Goal: Task Accomplishment & Management: Manage account settings

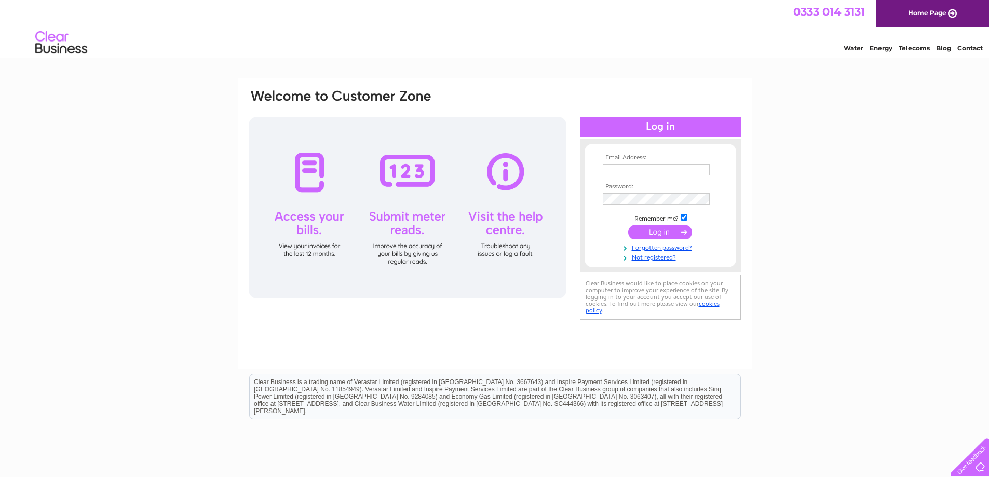
type input "[EMAIL_ADDRESS][DOMAIN_NAME]"
click at [871, 337] on div "Email Address: [EMAIL_ADDRESS][DOMAIN_NAME] Password:" at bounding box center [494, 312] width 989 height 468
click at [648, 230] on input "submit" at bounding box center [660, 232] width 64 height 15
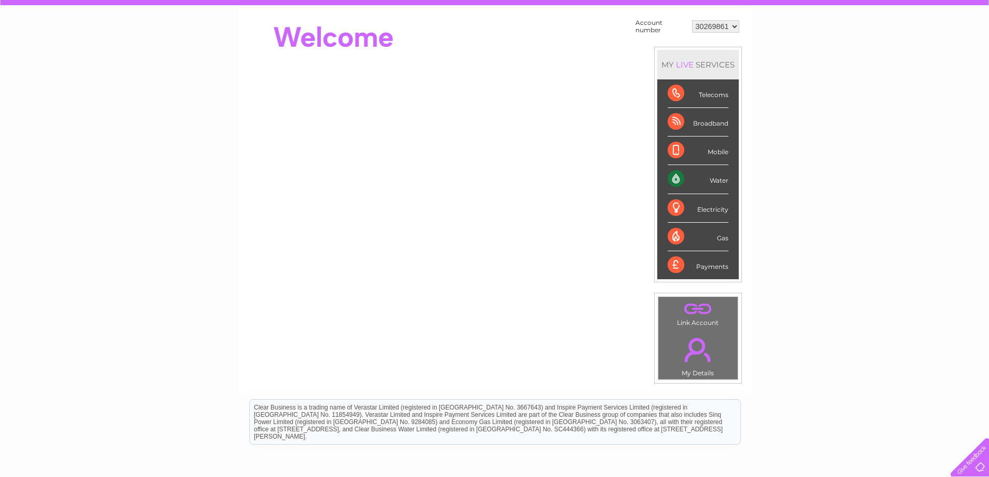
scroll to position [104, 0]
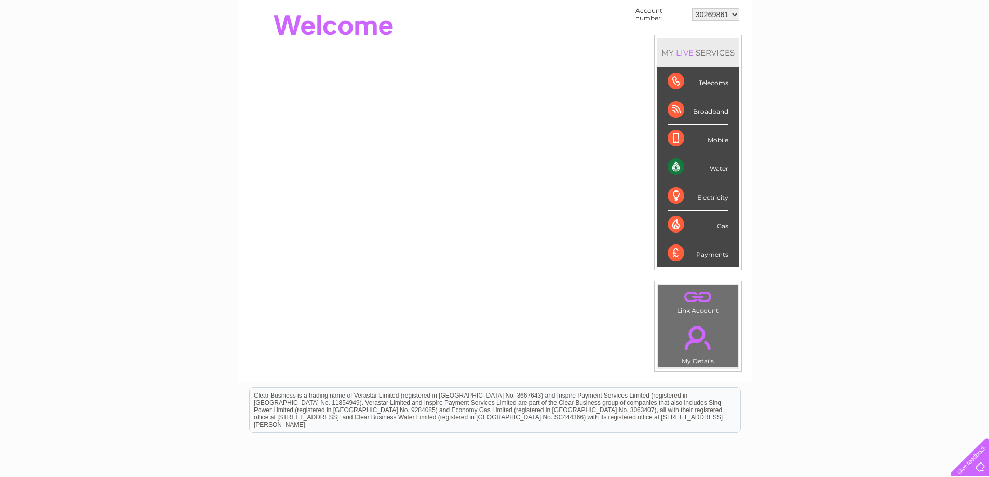
click at [708, 170] on div "Water" at bounding box center [698, 167] width 61 height 29
click at [728, 169] on div "Water" at bounding box center [698, 167] width 61 height 29
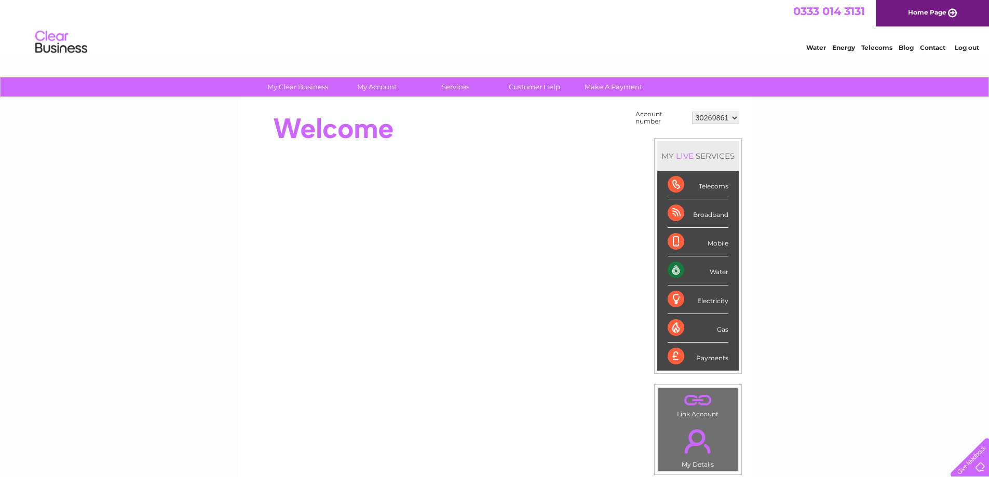
scroll to position [0, 0]
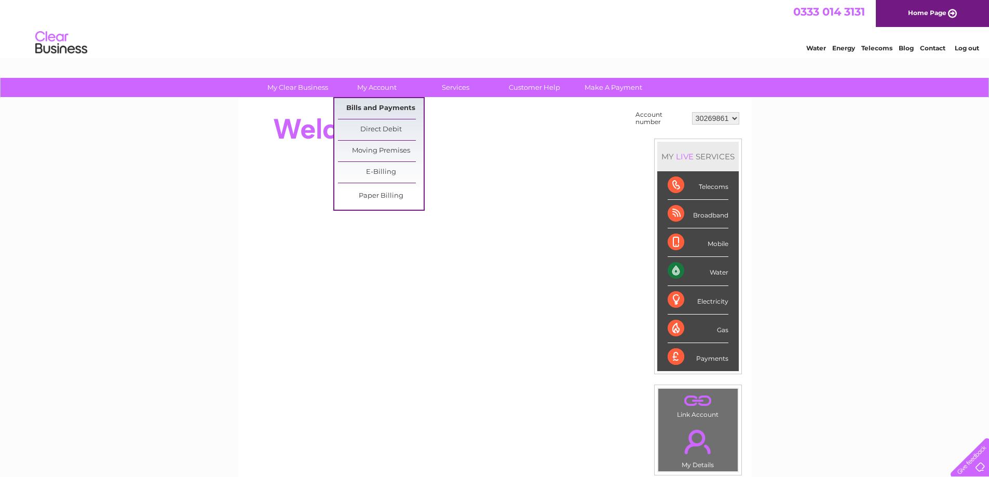
click at [385, 109] on link "Bills and Payments" at bounding box center [381, 108] width 86 height 21
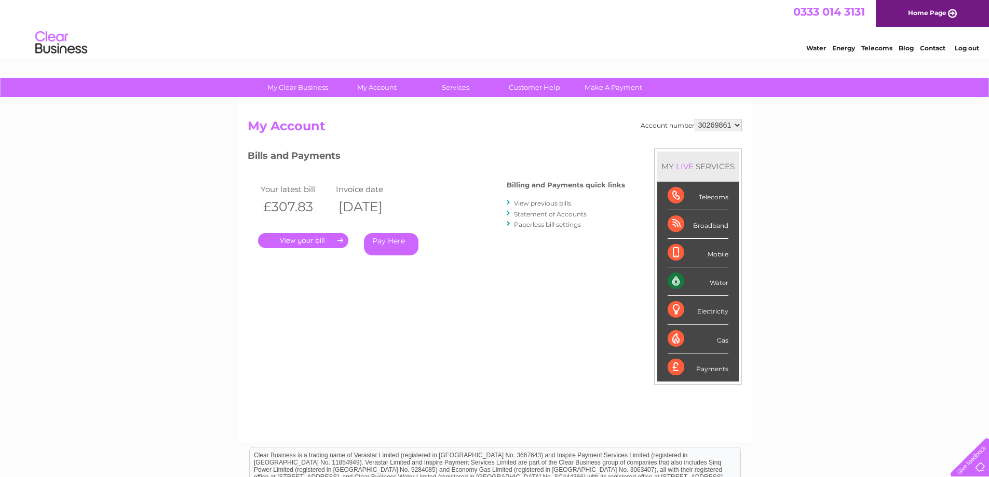
click at [321, 242] on link "." at bounding box center [303, 240] width 90 height 15
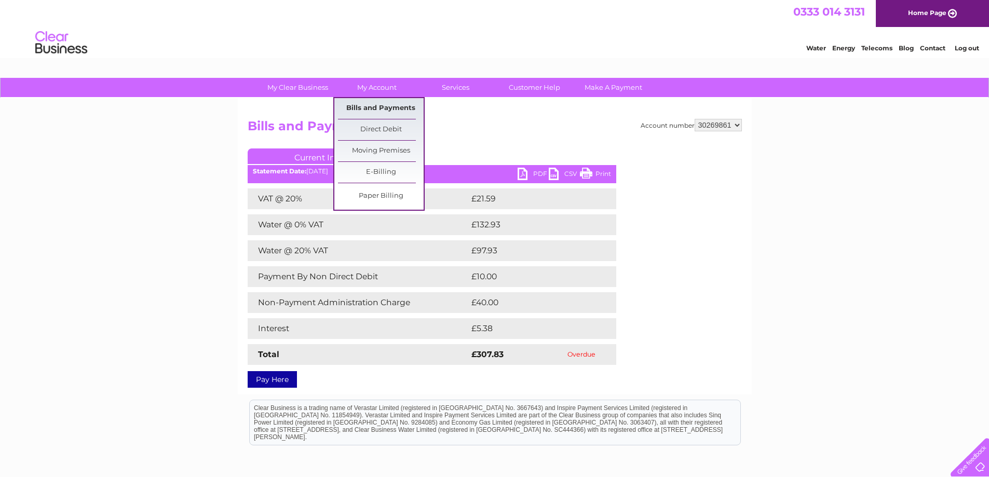
click at [378, 107] on link "Bills and Payments" at bounding box center [381, 108] width 86 height 21
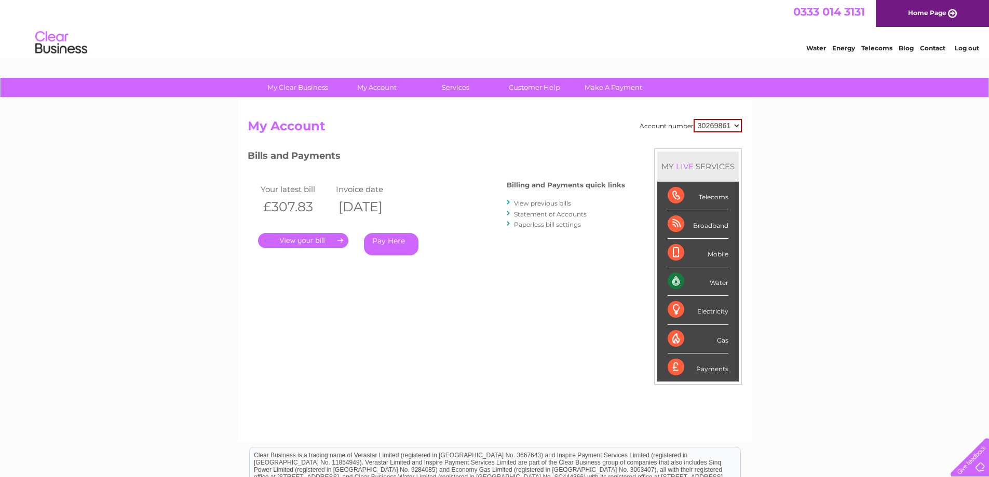
click at [970, 50] on link "Log out" at bounding box center [967, 48] width 24 height 8
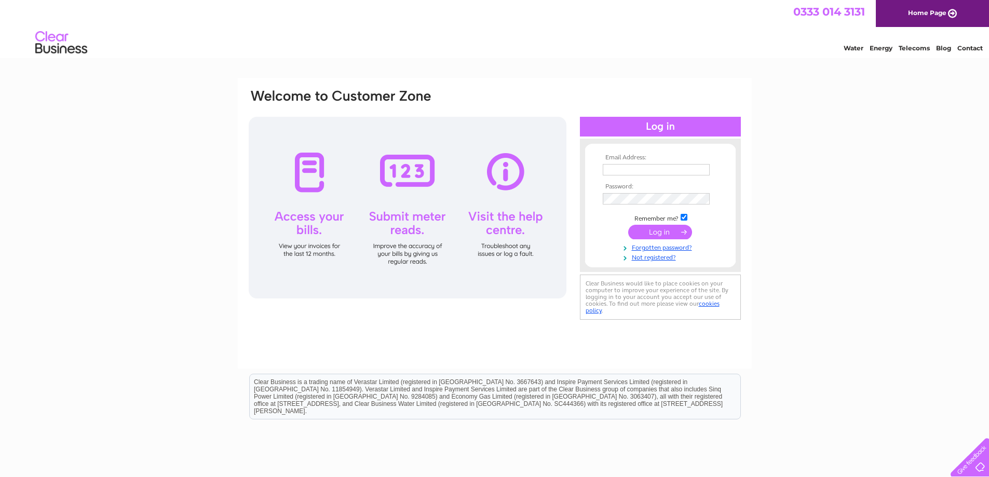
type input "[EMAIL_ADDRESS][DOMAIN_NAME]"
click at [907, 225] on div "Email Address: [EMAIL_ADDRESS][DOMAIN_NAME] Password:" at bounding box center [494, 312] width 989 height 468
